Goal: Information Seeking & Learning: Check status

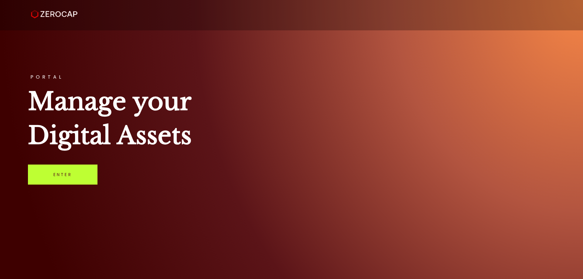
click at [70, 176] on link "Enter" at bounding box center [63, 175] width 70 height 20
click at [72, 175] on link "Enter" at bounding box center [63, 175] width 70 height 20
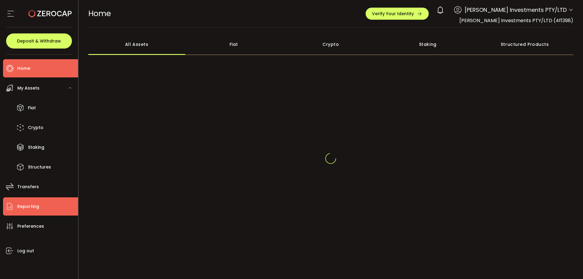
click at [32, 206] on span "Reporting" at bounding box center [28, 206] width 22 height 9
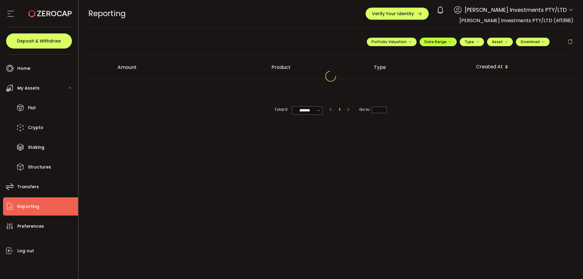
click at [435, 41] on span "Date Range" at bounding box center [438, 41] width 27 height 5
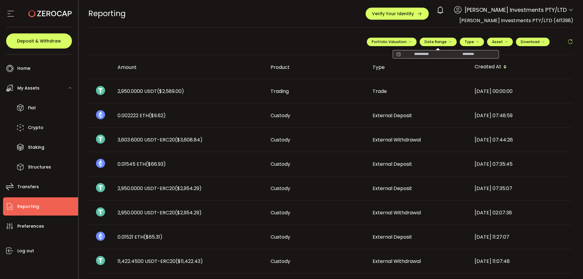
click at [397, 53] on icon at bounding box center [399, 54] width 8 height 6
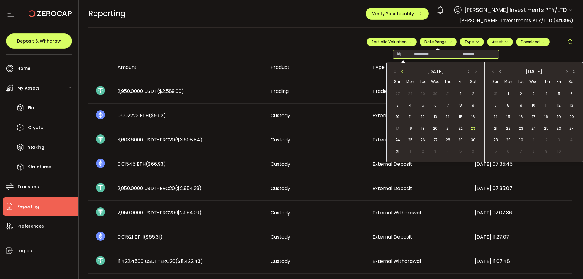
click at [402, 72] on button "button" at bounding box center [402, 72] width 7 height 4
click at [394, 72] on button "button" at bounding box center [395, 72] width 7 height 4
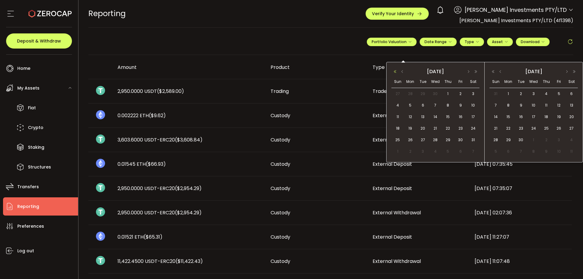
click at [394, 72] on button "button" at bounding box center [395, 72] width 7 height 4
click at [402, 72] on button "button" at bounding box center [402, 72] width 7 height 4
click at [395, 72] on button "button" at bounding box center [395, 72] width 7 height 4
click at [403, 72] on button "button" at bounding box center [402, 72] width 7 height 4
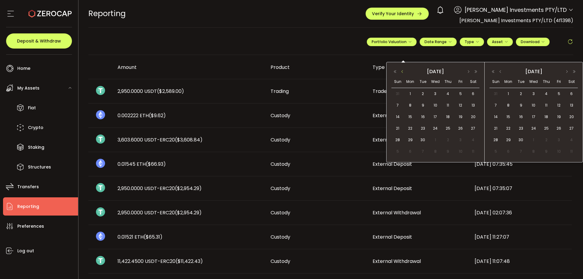
click at [403, 72] on button "button" at bounding box center [402, 72] width 7 height 4
click at [476, 70] on button "button" at bounding box center [476, 72] width 7 height 4
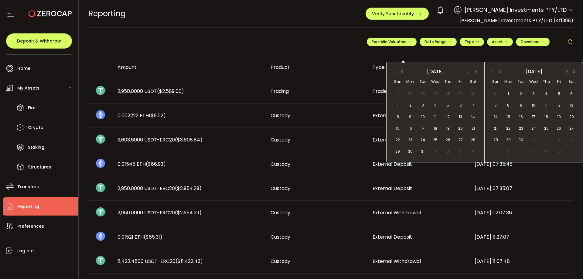
click at [476, 70] on button "button" at bounding box center [476, 72] width 7 height 4
click at [395, 71] on button "button" at bounding box center [395, 72] width 7 height 4
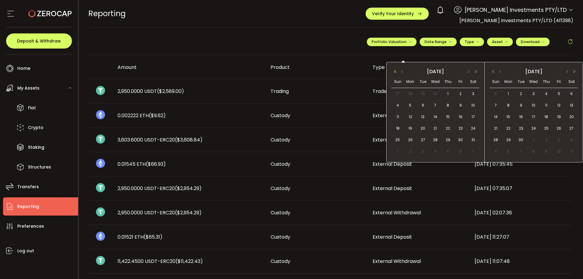
click at [395, 71] on button "button" at bounding box center [395, 72] width 7 height 4
click at [403, 71] on button "button" at bounding box center [402, 72] width 7 height 4
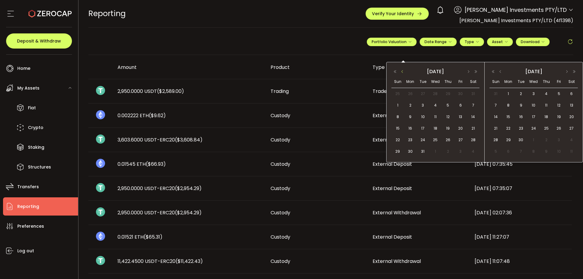
click at [403, 71] on button "button" at bounding box center [402, 72] width 7 height 4
click at [447, 93] on span "1" at bounding box center [448, 93] width 7 height 7
click at [447, 92] on span "1" at bounding box center [448, 93] width 7 height 7
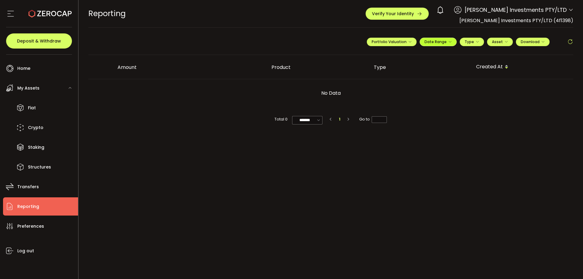
click at [438, 39] on span "Date Range" at bounding box center [438, 41] width 27 height 5
click at [398, 54] on icon at bounding box center [399, 54] width 8 height 6
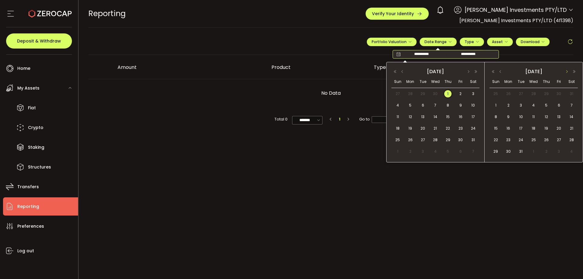
click at [566, 71] on button "button" at bounding box center [567, 72] width 7 height 4
click at [574, 71] on button "button" at bounding box center [574, 72] width 7 height 4
click at [500, 71] on button "button" at bounding box center [500, 72] width 7 height 4
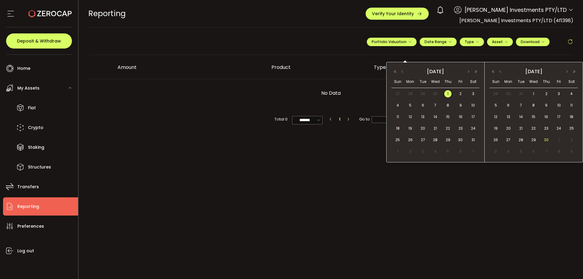
click at [548, 138] on span "30" at bounding box center [546, 139] width 7 height 7
click at [447, 92] on span "1" at bounding box center [448, 93] width 7 height 7
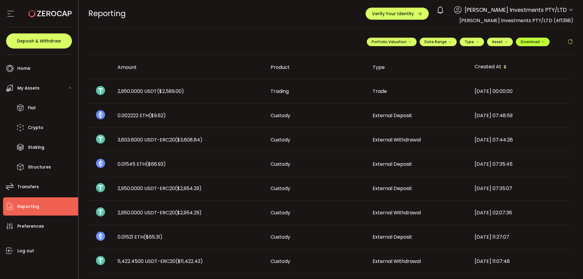
click at [534, 44] on button "Download" at bounding box center [533, 42] width 34 height 9
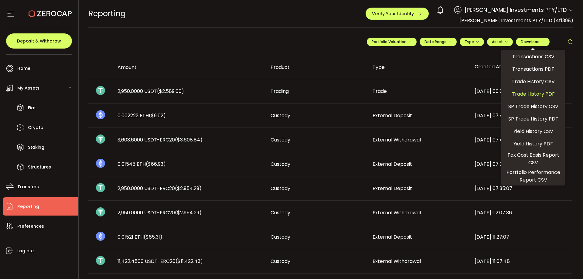
click at [526, 92] on span "Trade History PDF" at bounding box center [533, 94] width 43 height 8
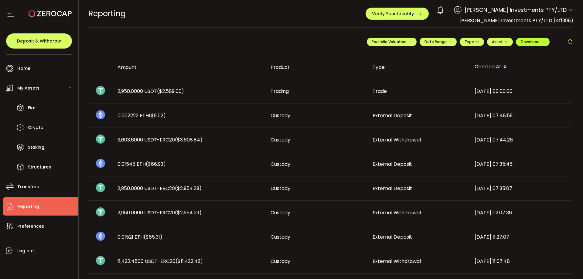
click at [528, 43] on span "Download" at bounding box center [533, 41] width 24 height 5
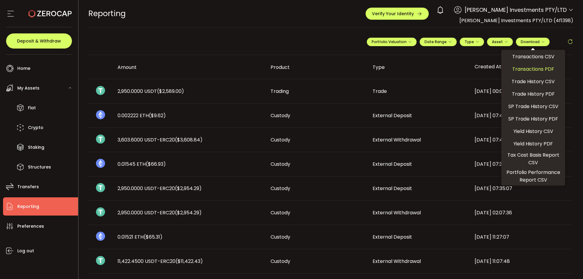
click at [528, 68] on span "Transactions PDF" at bounding box center [534, 69] width 42 height 8
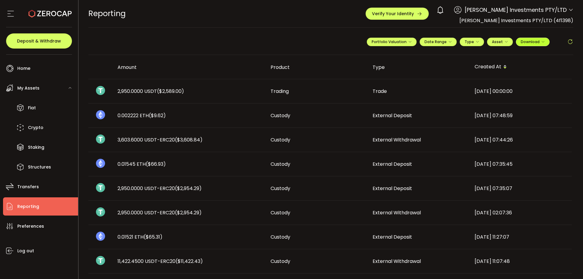
click at [542, 41] on icon "button" at bounding box center [544, 42] width 4 height 4
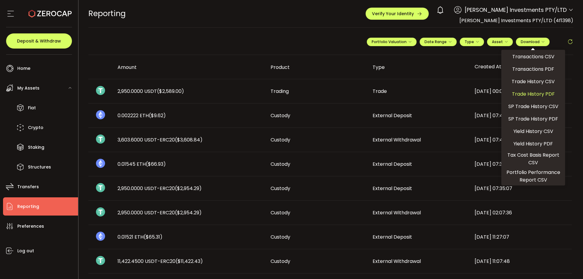
click at [533, 93] on span "Trade History PDF" at bounding box center [533, 94] width 43 height 8
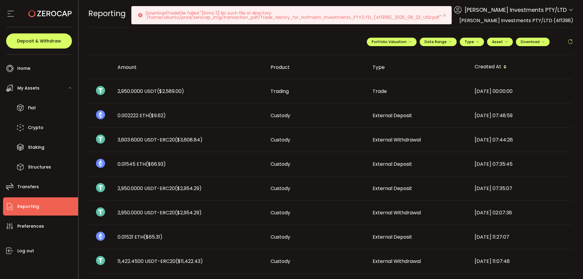
click at [444, 14] on icon at bounding box center [444, 15] width 5 height 5
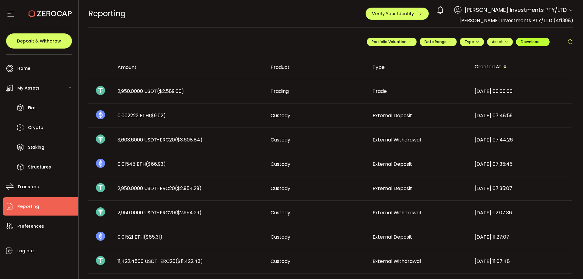
click at [535, 42] on span "Download" at bounding box center [533, 41] width 24 height 5
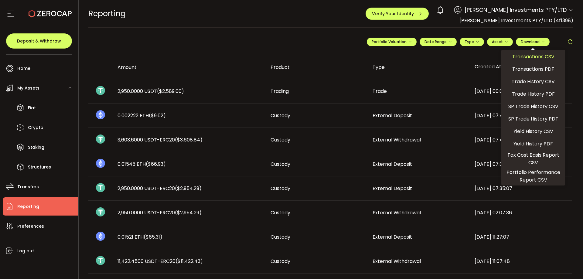
click at [534, 55] on span "Transactions CSV" at bounding box center [534, 57] width 42 height 8
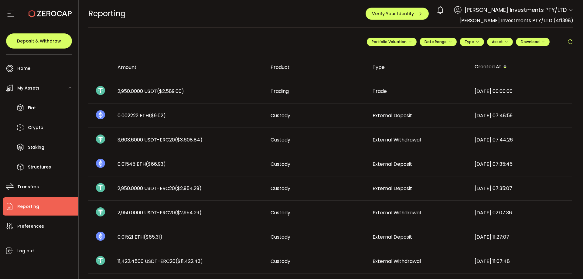
drag, startPoint x: 13, startPoint y: 3, endPoint x: 173, endPoint y: -24, distance: 161.9
click at [173, 0] on html "#icon-aud_portfolio .cls-1 { font-size: 12px; fill: #fdfbfb; font-family: "Adob…" at bounding box center [291, 139] width 583 height 279
click at [530, 41] on span "Download" at bounding box center [533, 41] width 24 height 5
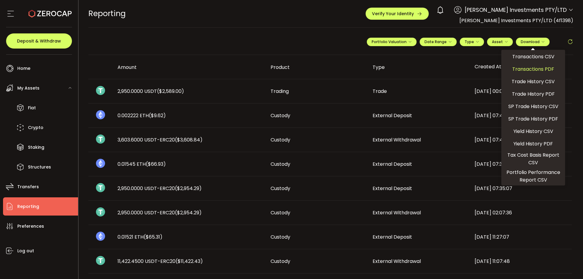
click at [534, 71] on span "Transactions PDF" at bounding box center [534, 69] width 42 height 8
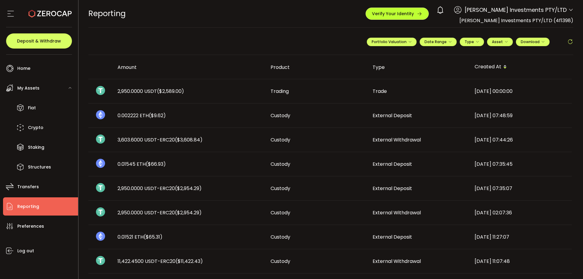
click at [423, 11] on icon "button" at bounding box center [419, 13] width 5 height 5
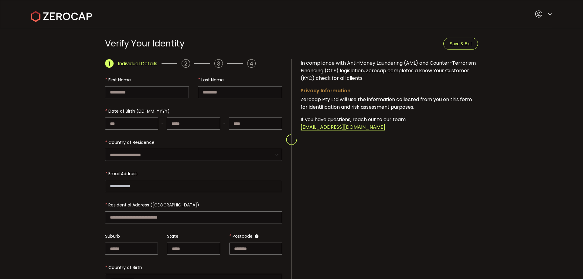
type input "**********"
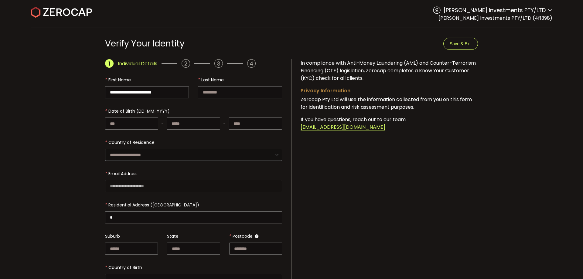
click at [275, 153] on icon at bounding box center [277, 155] width 8 height 12
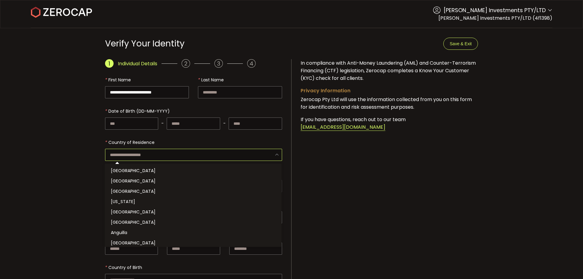
click at [31, 87] on main "**********" at bounding box center [291, 209] width 583 height 363
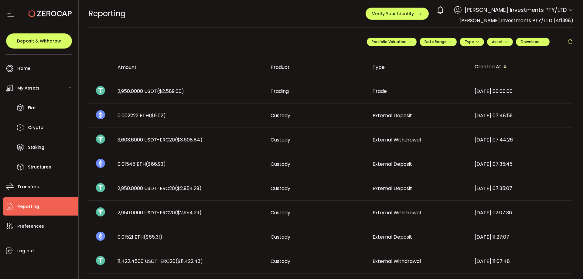
click at [333, 151] on td "Custody" at bounding box center [317, 140] width 102 height 24
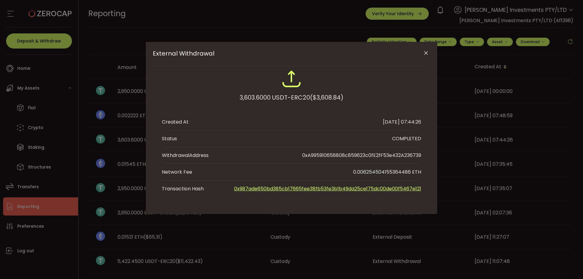
drag, startPoint x: 333, startPoint y: 151, endPoint x: 427, endPoint y: 54, distance: 135.0
click at [427, 54] on icon "Close" at bounding box center [426, 53] width 6 height 6
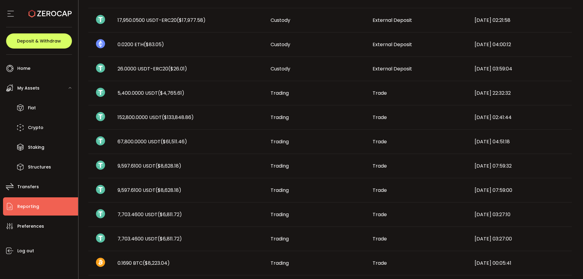
scroll to position [266, 0]
drag, startPoint x: 5, startPoint y: 2, endPoint x: 21, endPoint y: 2, distance: 15.8
click at [21, 2] on section at bounding box center [39, 13] width 78 height 27
drag, startPoint x: 6, startPoint y: 0, endPoint x: 29, endPoint y: -11, distance: 24.6
click at [29, 0] on html "#icon-aud_portfolio .cls-1 { font-size: 12px; fill: #fdfbfb; font-family: "Adob…" at bounding box center [291, 139] width 583 height 279
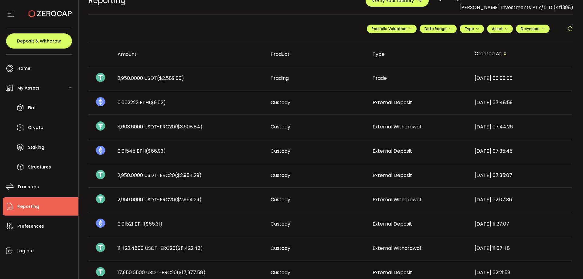
scroll to position [0, 0]
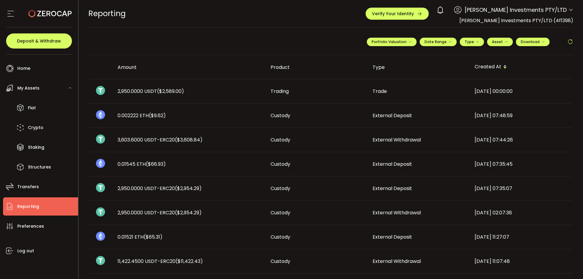
drag, startPoint x: 583, startPoint y: 122, endPoint x: 583, endPoint y: 133, distance: 10.6
click at [583, 133] on section "**********" at bounding box center [331, 139] width 505 height 279
click at [546, 152] on td "2021-11-02 07:35:45" at bounding box center [521, 164] width 102 height 24
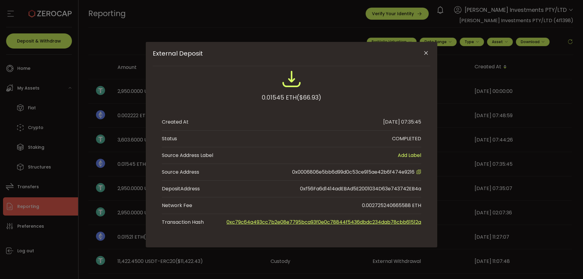
click at [427, 53] on icon "Close" at bounding box center [426, 53] width 6 height 6
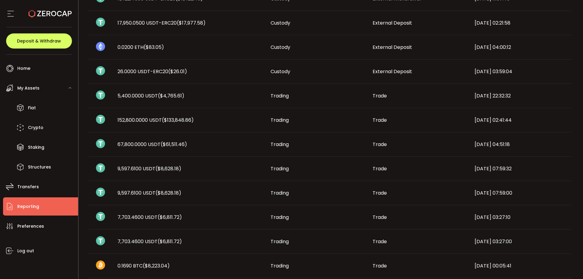
scroll to position [267, 0]
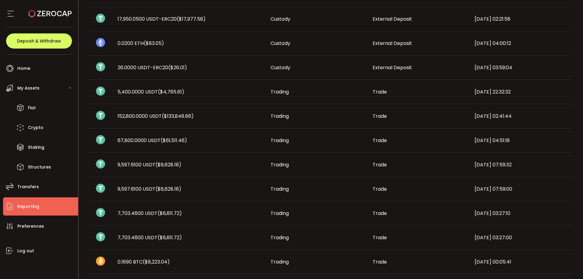
click at [564, 42] on div "2021-10-27 04:00:12" at bounding box center [521, 43] width 102 height 7
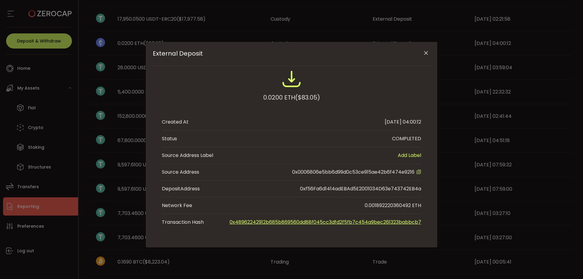
click at [425, 53] on icon "Close" at bounding box center [426, 53] width 6 height 6
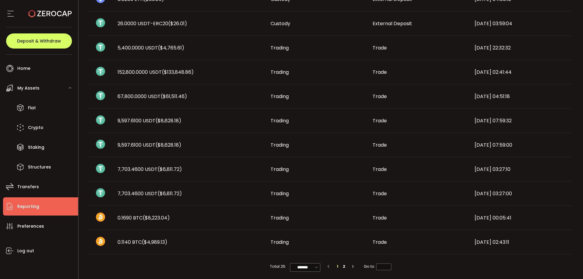
scroll to position [317, 0]
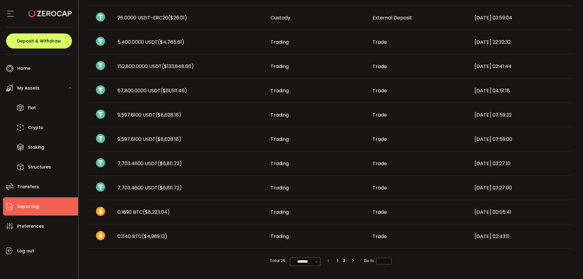
drag, startPoint x: 583, startPoint y: 155, endPoint x: 578, endPoint y: 141, distance: 15.1
click at [578, 141] on section "**********" at bounding box center [331, 139] width 505 height 279
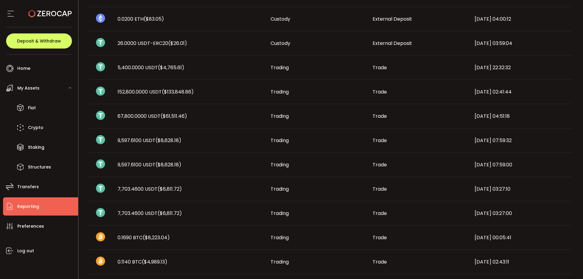
scroll to position [289, 0]
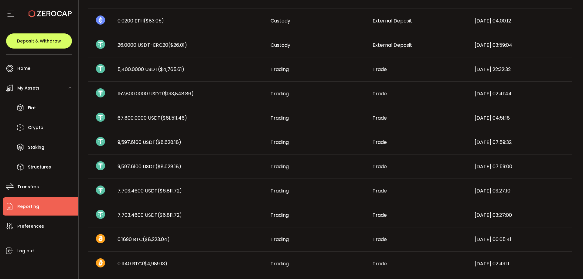
click at [19, 2] on div at bounding box center [39, 13] width 66 height 27
drag, startPoint x: 583, startPoint y: 199, endPoint x: 569, endPoint y: 91, distance: 108.6
click at [569, 91] on section "**********" at bounding box center [331, 139] width 505 height 279
click at [557, 62] on td "2021-10-24 22:32:32" at bounding box center [521, 69] width 102 height 24
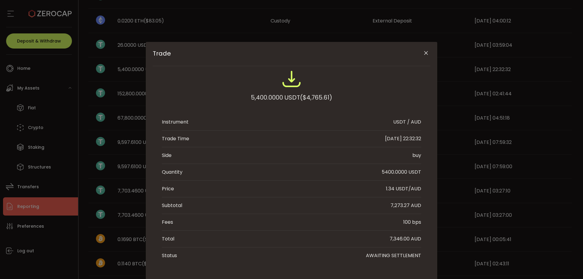
click at [423, 53] on icon "Close" at bounding box center [426, 53] width 6 height 6
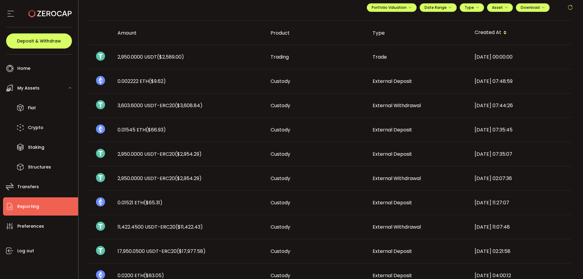
scroll to position [0, 0]
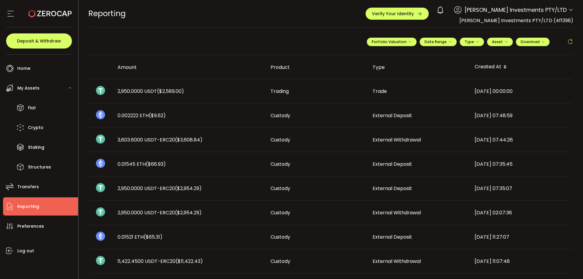
click at [176, 91] on span "($2,589.00)" at bounding box center [170, 91] width 27 height 7
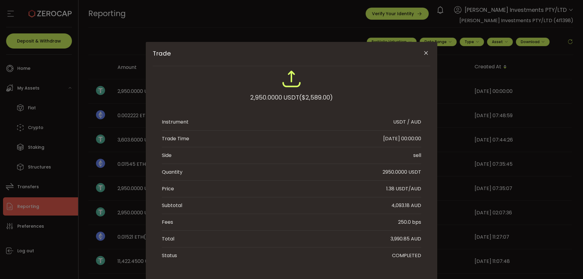
click at [317, 161] on li "Side sell" at bounding box center [292, 155] width 260 height 17
drag, startPoint x: 326, startPoint y: 159, endPoint x: 289, endPoint y: 81, distance: 85.9
click at [289, 81] on img "Trade" at bounding box center [291, 78] width 19 height 19
click at [291, 81] on img "Trade" at bounding box center [291, 78] width 19 height 19
click at [291, 73] on img "Trade" at bounding box center [291, 78] width 19 height 19
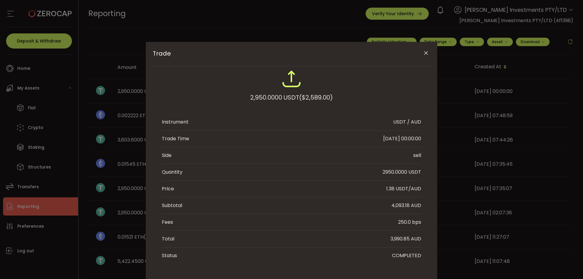
click at [333, 134] on li "Trade Time 2022-03-15 00:00:00" at bounding box center [292, 139] width 260 height 17
click at [426, 52] on icon "Close" at bounding box center [426, 53] width 6 height 6
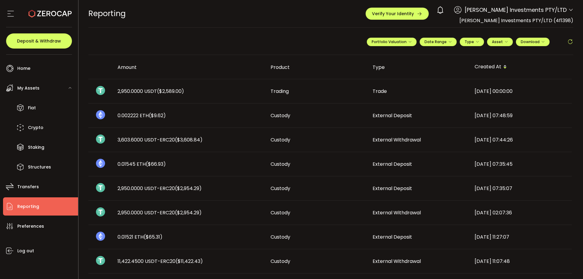
click at [514, 116] on div "2021-11-02 07:48:59" at bounding box center [521, 115] width 102 height 7
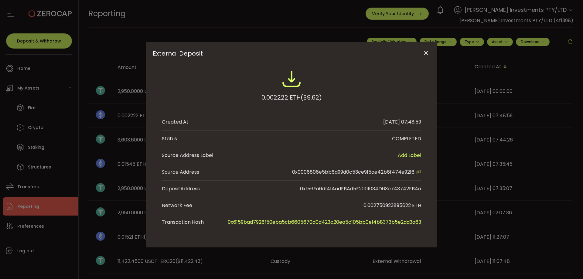
click at [427, 52] on icon "Close" at bounding box center [426, 53] width 6 height 6
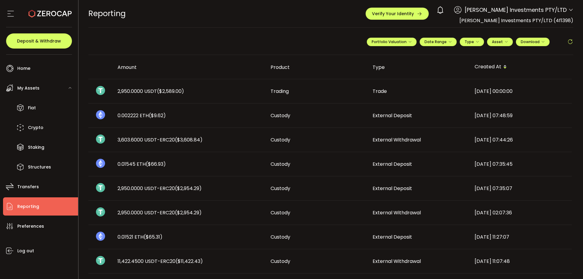
click at [416, 140] on span "External Withdrawal" at bounding box center [397, 139] width 48 height 7
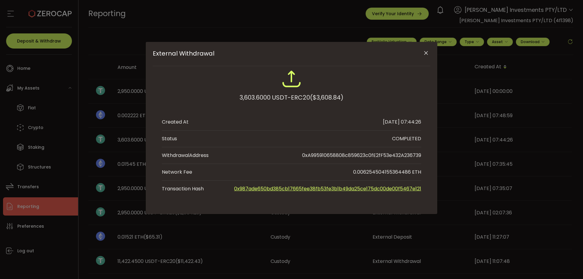
click at [425, 53] on icon "Close" at bounding box center [426, 53] width 6 height 6
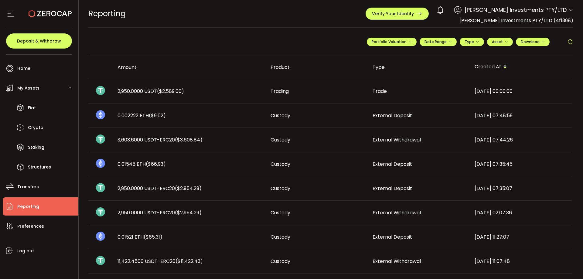
click at [411, 143] on span "External Withdrawal" at bounding box center [397, 139] width 48 height 7
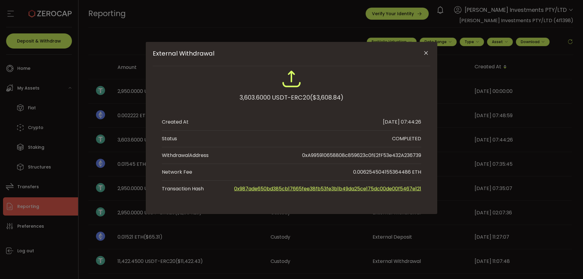
click at [427, 52] on icon "Close" at bounding box center [426, 53] width 6 height 6
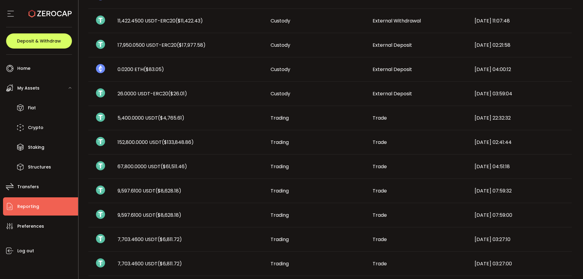
scroll to position [317, 0]
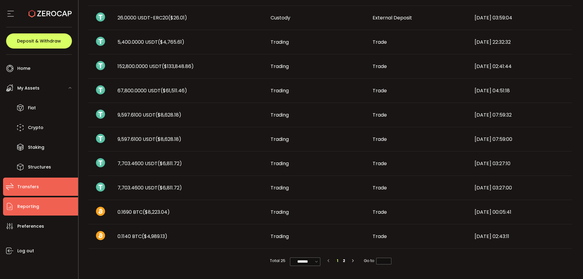
click at [18, 188] on span "Transfers" at bounding box center [28, 187] width 22 height 9
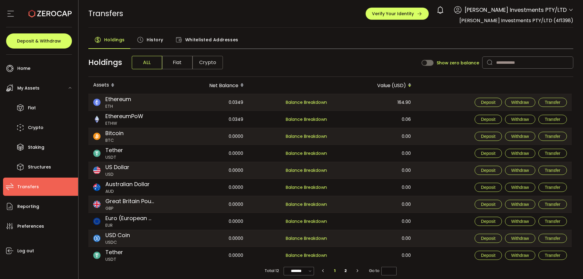
click at [119, 192] on span "AUD" at bounding box center [127, 191] width 44 height 6
click at [301, 188] on span "Balance Breakdown" at bounding box center [306, 187] width 41 height 7
click at [175, 63] on span "Fiat" at bounding box center [177, 62] width 30 height 13
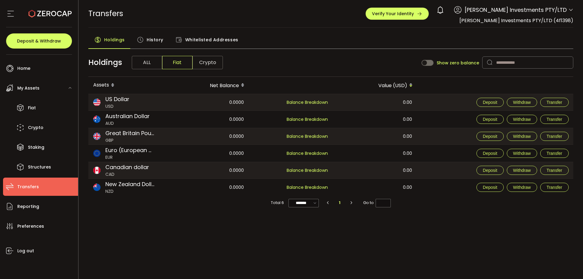
click at [110, 122] on span "AUD" at bounding box center [127, 123] width 44 height 6
click at [150, 40] on span "History" at bounding box center [155, 40] width 17 height 12
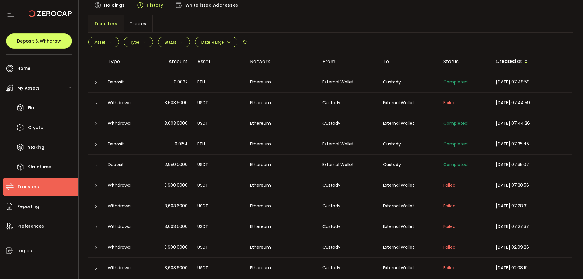
scroll to position [54, 0]
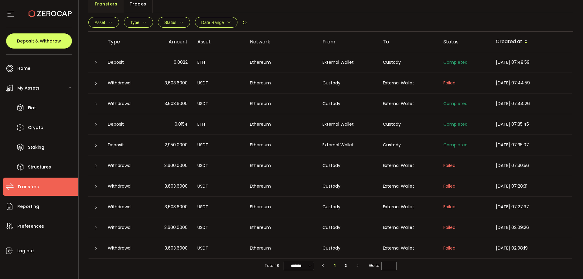
click at [357, 265] on icon "button" at bounding box center [357, 266] width 5 height 4
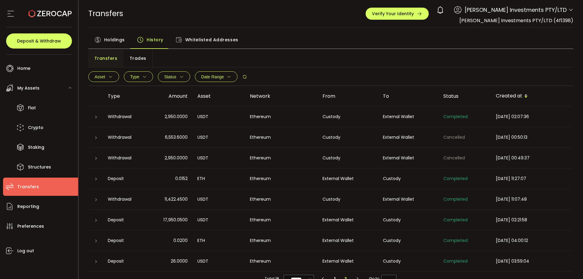
scroll to position [13, 0]
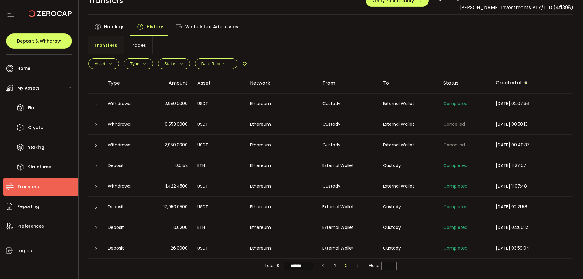
click at [322, 266] on icon "button" at bounding box center [323, 266] width 5 height 4
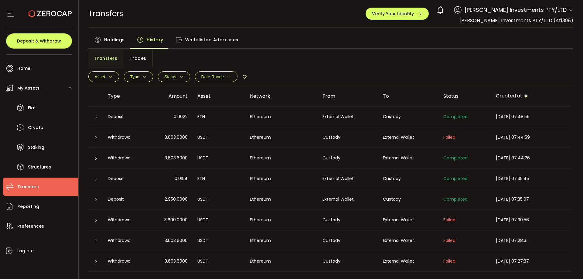
click at [545, 70] on div "Asset BTC ETH USDT-ERC20 USDT-TRC20 USDT-BEP20 USDC PAXG DOT USD AUD GBP EUR CA…" at bounding box center [331, 77] width 486 height 18
click at [567, 122] on td "2021-11-02 07:48:59" at bounding box center [531, 117] width 81 height 21
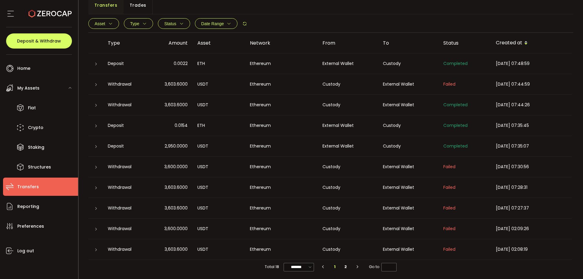
scroll to position [54, 0]
click at [357, 266] on icon "button" at bounding box center [357, 266] width 5 height 4
type input "*"
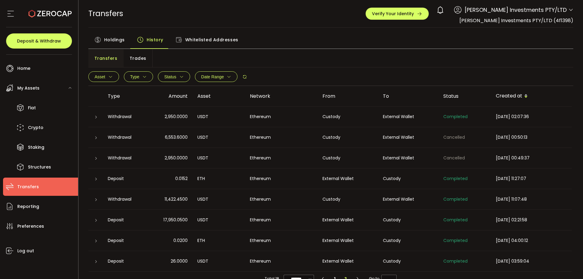
click at [37, 90] on span "My Assets" at bounding box center [28, 88] width 22 height 9
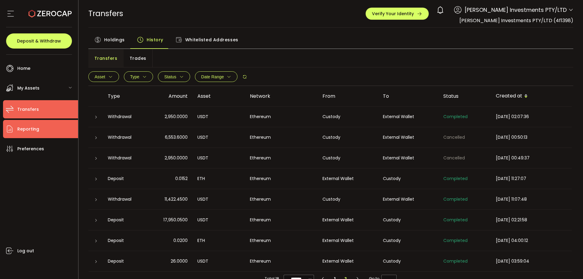
click at [26, 127] on span "Reporting" at bounding box center [28, 129] width 22 height 9
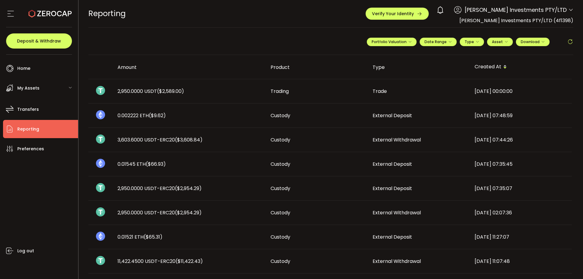
click at [28, 132] on span "Reporting" at bounding box center [28, 129] width 22 height 9
click at [410, 41] on icon "button" at bounding box center [410, 42] width 4 height 4
click at [383, 56] on icon at bounding box center [385, 56] width 4 height 4
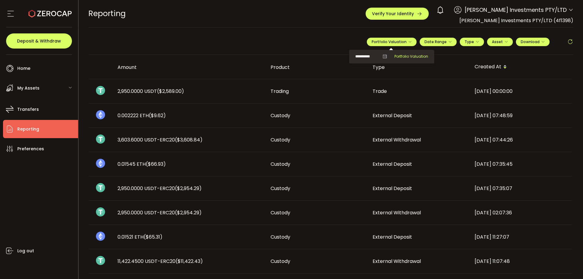
click at [400, 56] on span "Portfolio Valuation" at bounding box center [412, 56] width 34 height 5
click at [383, 57] on icon at bounding box center [385, 56] width 4 height 4
click at [449, 41] on icon "button" at bounding box center [451, 42] width 4 height 4
click at [396, 54] on icon at bounding box center [399, 54] width 8 height 6
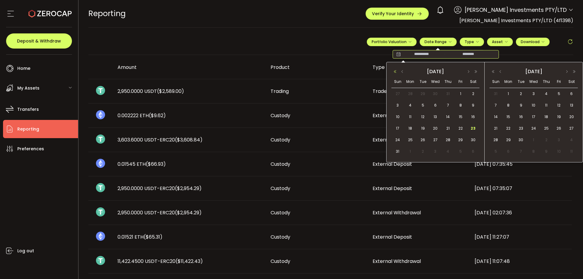
click at [397, 71] on button "button" at bounding box center [395, 72] width 7 height 4
click at [403, 72] on button "button" at bounding box center [402, 72] width 7 height 4
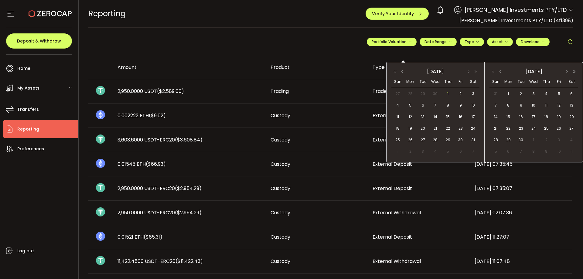
click at [449, 93] on span "1" at bounding box center [448, 93] width 7 height 7
click at [494, 71] on button "button" at bounding box center [493, 72] width 7 height 4
click at [501, 71] on button "button" at bounding box center [500, 72] width 7 height 4
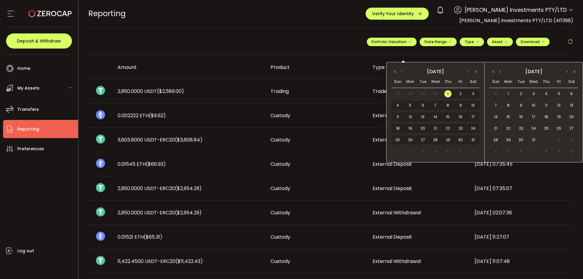
click at [501, 71] on button "button" at bounding box center [500, 72] width 7 height 4
click at [546, 139] on span "30" at bounding box center [546, 139] width 7 height 7
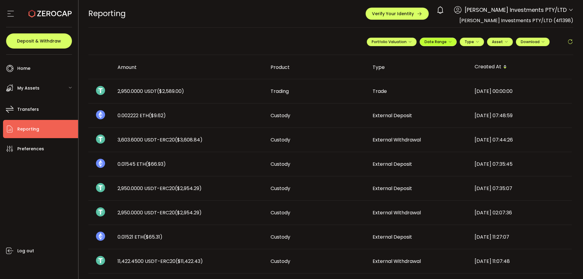
click at [441, 42] on span "Date Range" at bounding box center [438, 41] width 27 height 5
click at [395, 53] on icon at bounding box center [399, 54] width 8 height 6
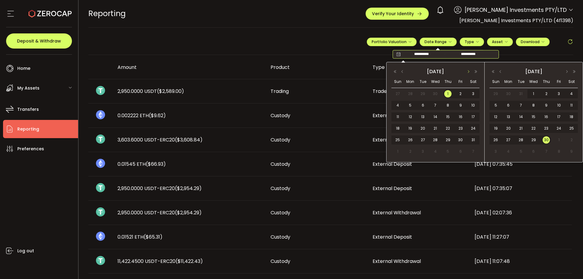
click at [468, 71] on button "button" at bounding box center [468, 72] width 7 height 4
click at [401, 72] on button "button" at bounding box center [402, 72] width 7 height 4
click at [575, 72] on button "button" at bounding box center [574, 72] width 7 height 4
click at [560, 141] on span "30" at bounding box center [559, 139] width 7 height 7
click at [450, 94] on span "1" at bounding box center [448, 93] width 7 height 7
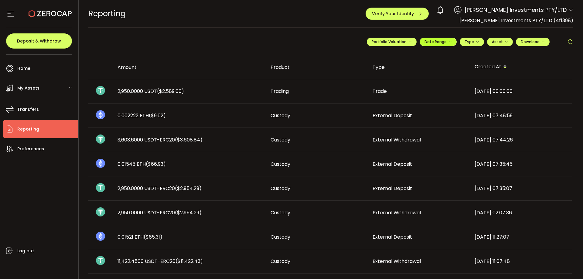
click at [449, 42] on icon "button" at bounding box center [451, 42] width 4 height 4
